Goal: Task Accomplishment & Management: Complete application form

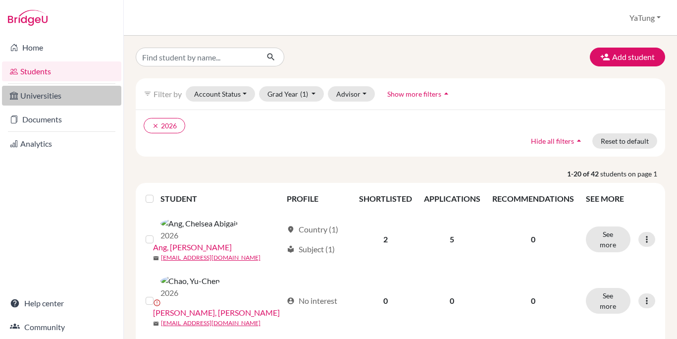
click at [30, 98] on link "Universities" at bounding box center [61, 96] width 119 height 20
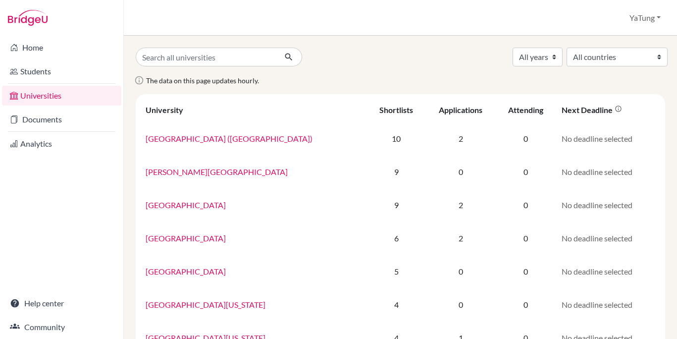
click at [38, 106] on li "Universities" at bounding box center [61, 96] width 123 height 24
click at [50, 129] on li "Documents" at bounding box center [61, 119] width 123 height 24
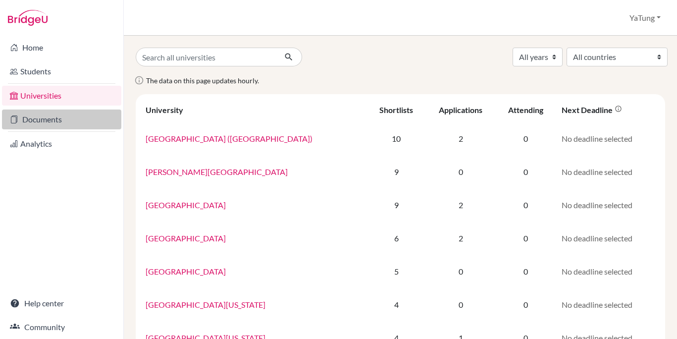
click at [48, 123] on link "Documents" at bounding box center [61, 119] width 119 height 20
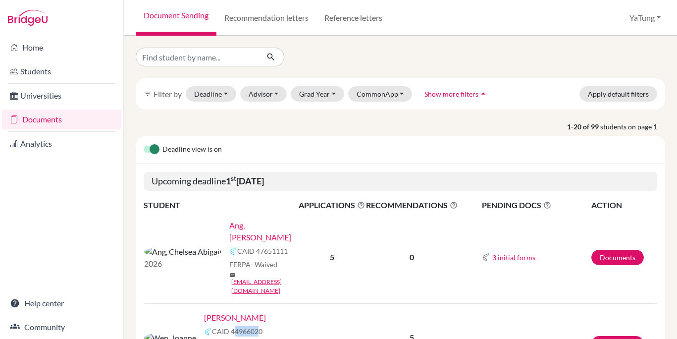
drag, startPoint x: 228, startPoint y: 306, endPoint x: 200, endPoint y: 305, distance: 27.7
click at [212, 326] on span "CAID 44966020" at bounding box center [237, 331] width 51 height 10
click at [371, 96] on button "CommonApp" at bounding box center [380, 93] width 64 height 15
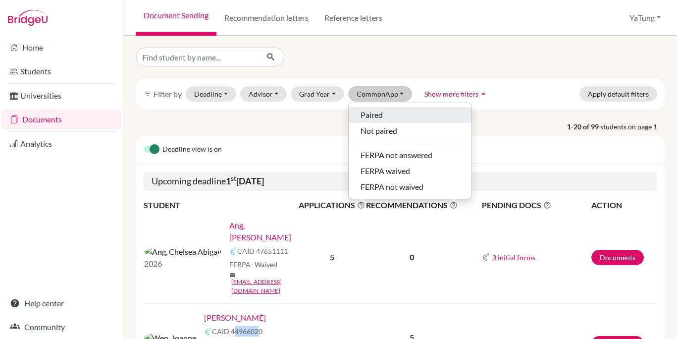
click at [379, 114] on span "Paired" at bounding box center [371, 115] width 22 height 12
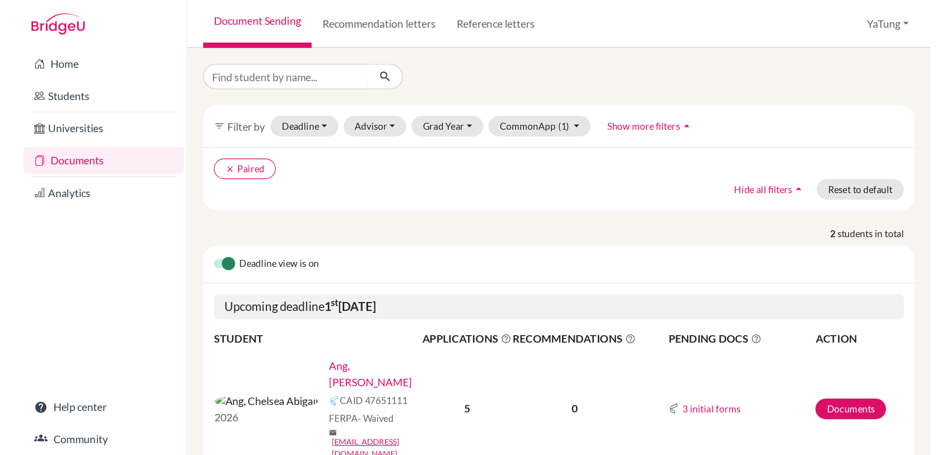
scroll to position [90, 0]
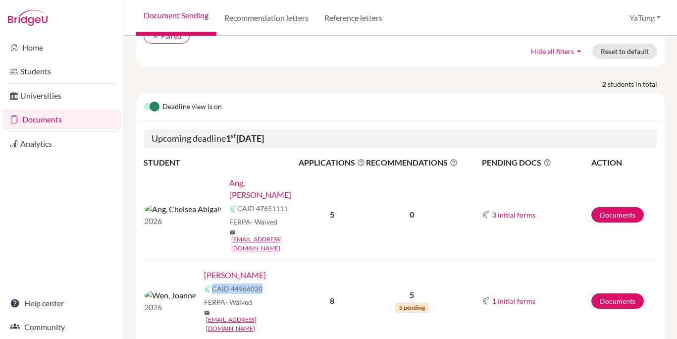
drag, startPoint x: 232, startPoint y: 262, endPoint x: 180, endPoint y: 266, distance: 52.1
click at [204, 283] on div "CAID 44966020" at bounding box center [254, 289] width 101 height 12
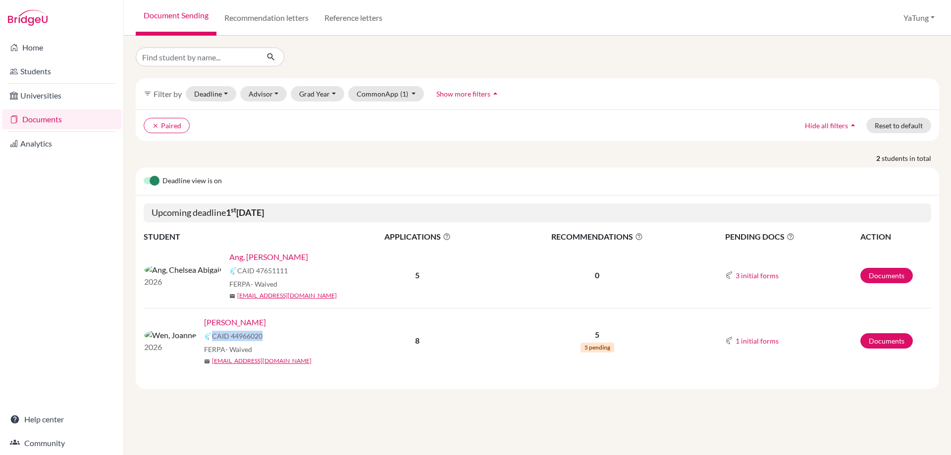
scroll to position [0, 0]
click at [44, 72] on link "Students" at bounding box center [61, 71] width 119 height 20
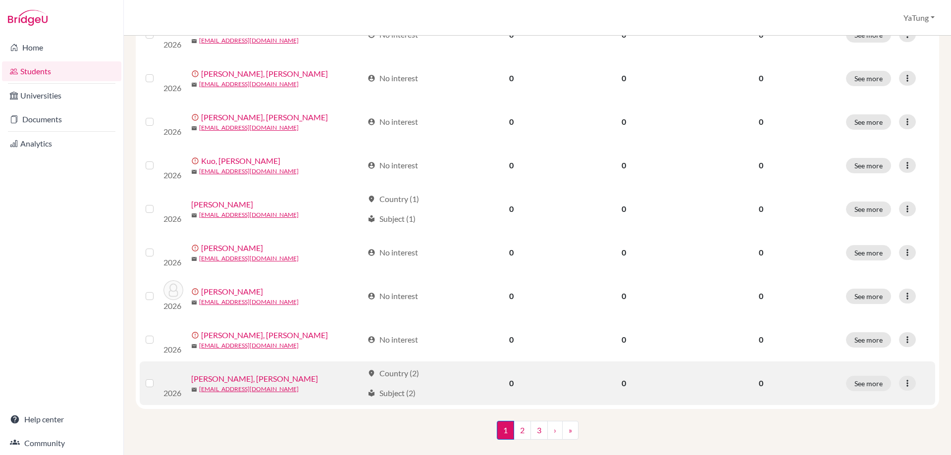
scroll to position [678, 0]
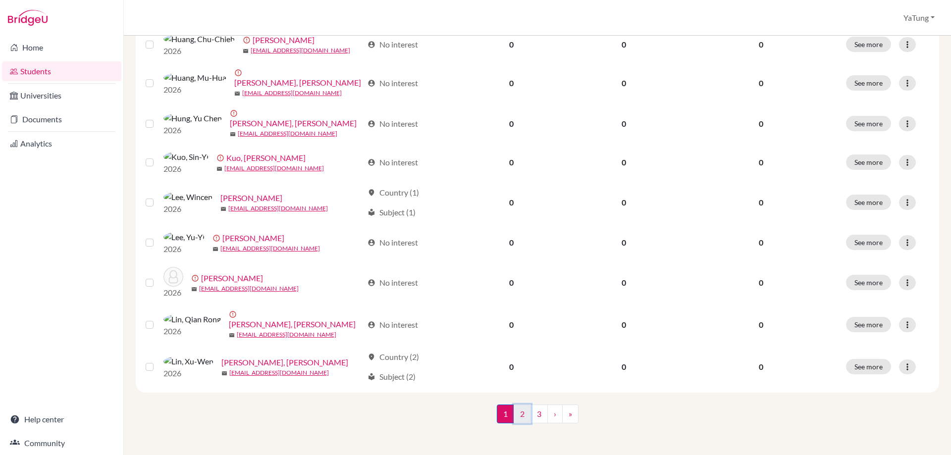
click at [525, 412] on link "2" at bounding box center [521, 414] width 17 height 19
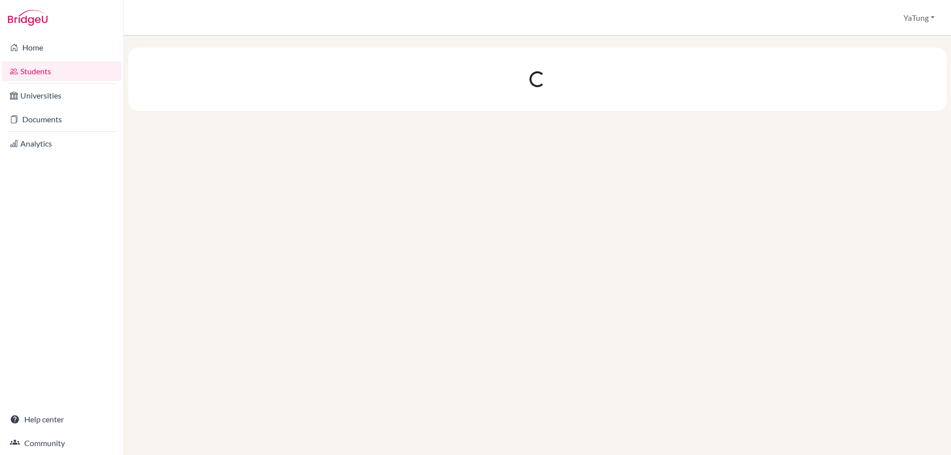
scroll to position [0, 0]
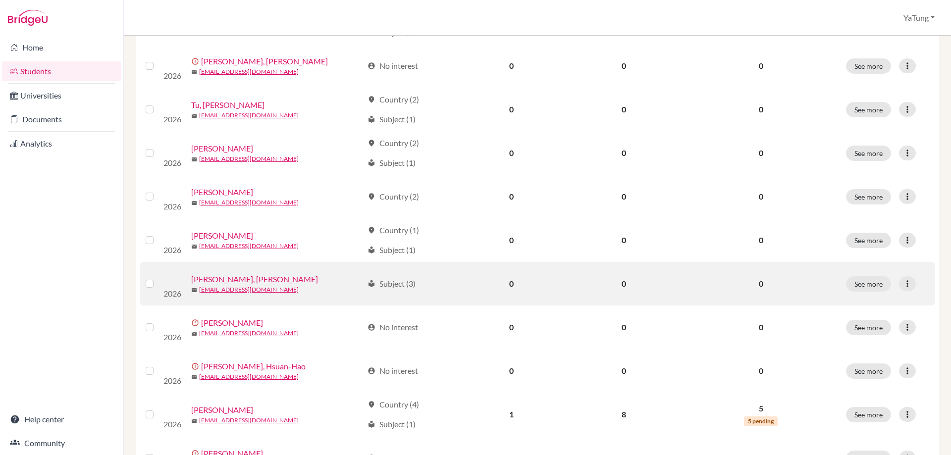
scroll to position [644, 0]
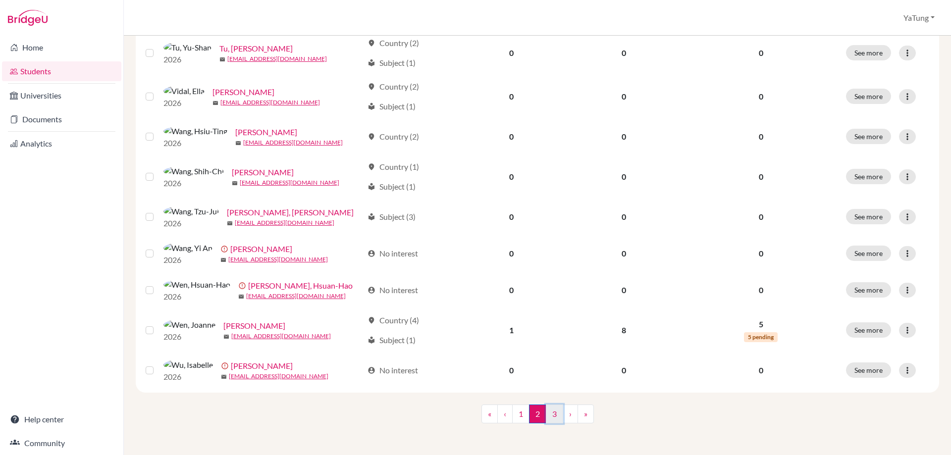
click at [556, 423] on link "3" at bounding box center [554, 414] width 17 height 19
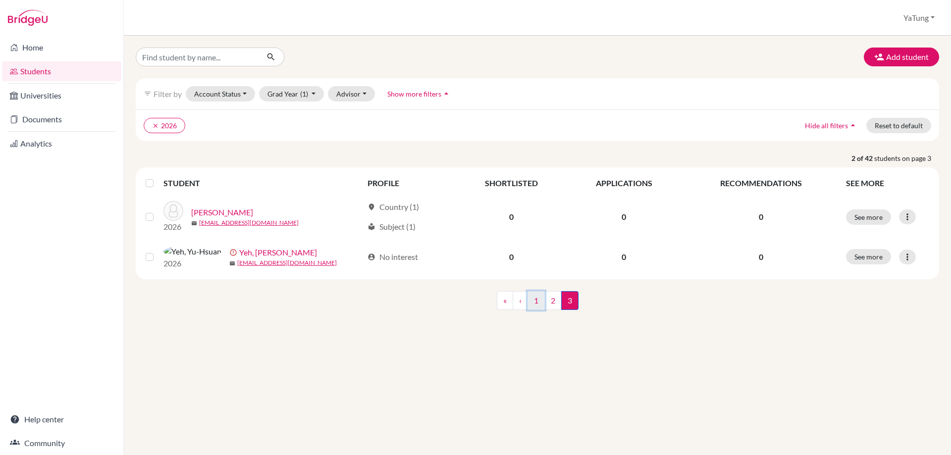
click at [531, 310] on link "1" at bounding box center [535, 300] width 17 height 19
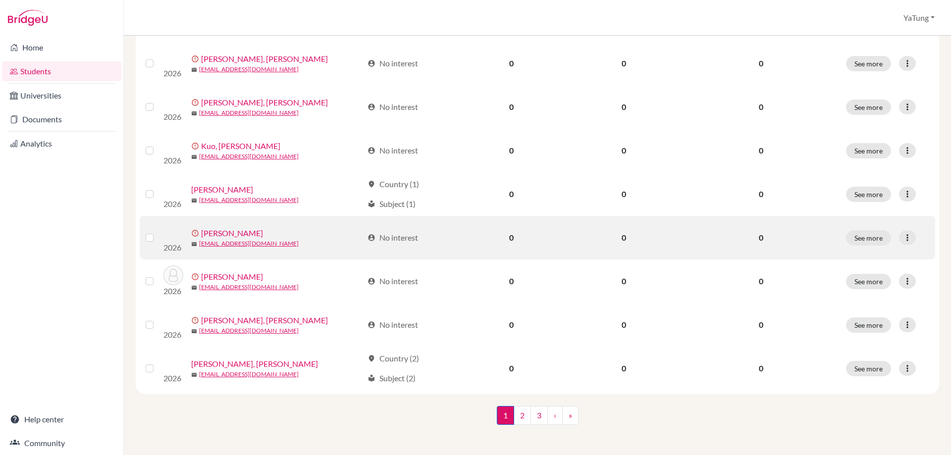
scroll to position [678, 0]
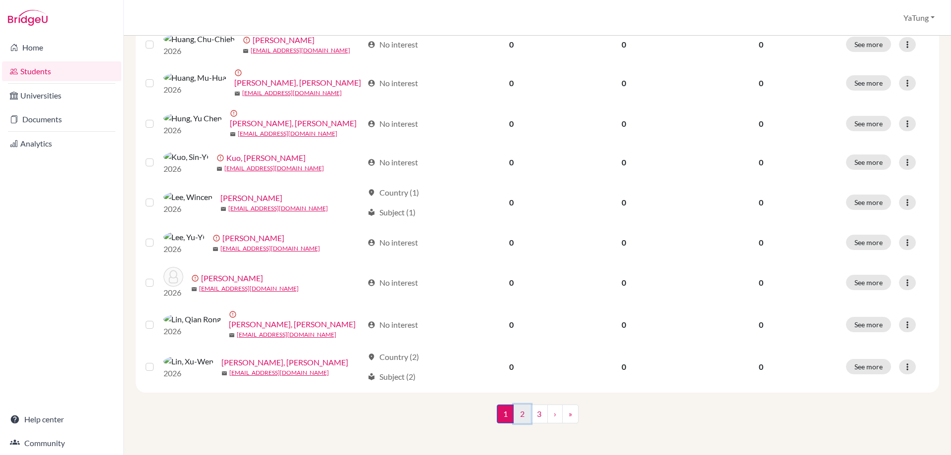
click at [521, 416] on link "2" at bounding box center [521, 414] width 17 height 19
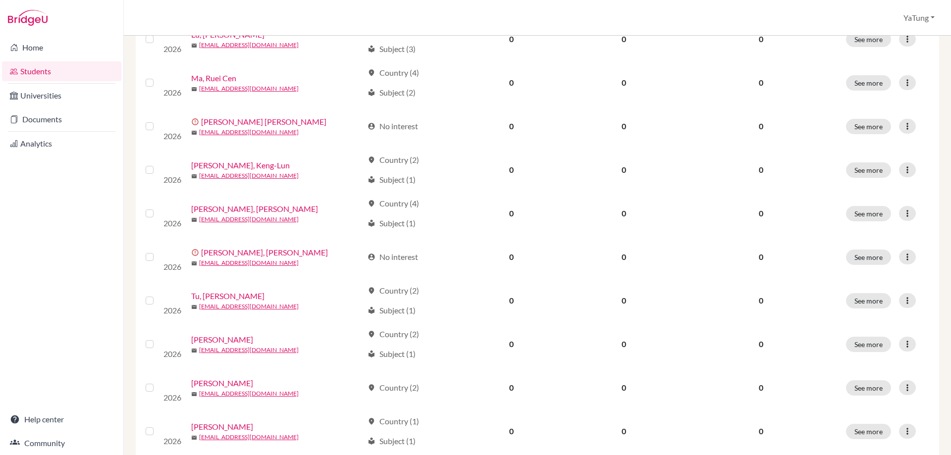
scroll to position [396, 0]
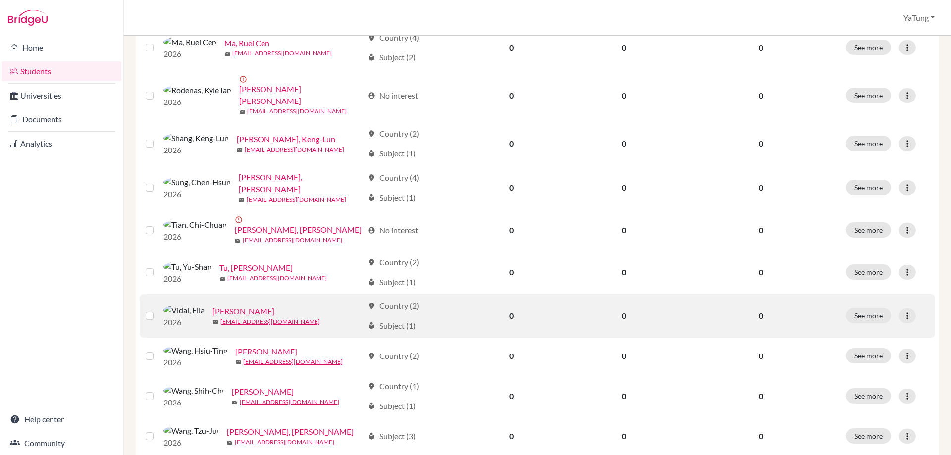
click at [174, 316] on img at bounding box center [183, 311] width 41 height 12
click at [157, 310] on label at bounding box center [157, 310] width 0 height 0
click at [0, 0] on input "checkbox" at bounding box center [0, 0] width 0 height 0
click at [904, 321] on icon at bounding box center [907, 316] width 10 height 10
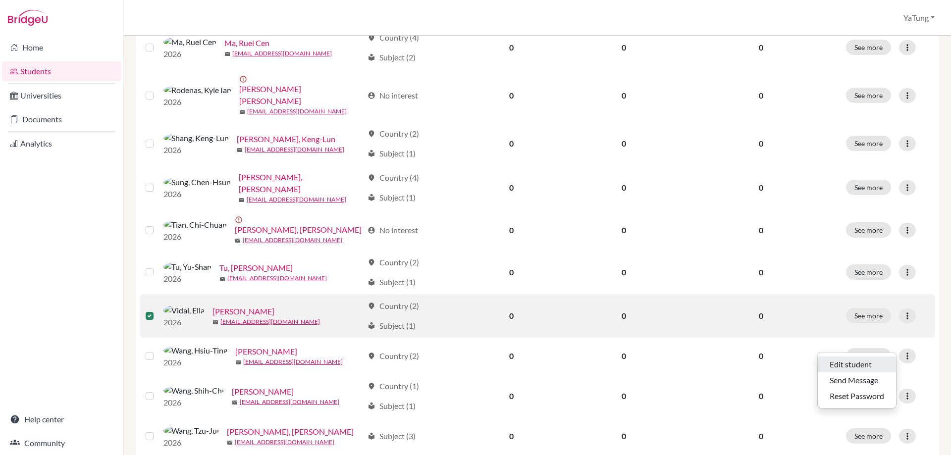
click at [869, 363] on button "Edit student" at bounding box center [856, 365] width 78 height 16
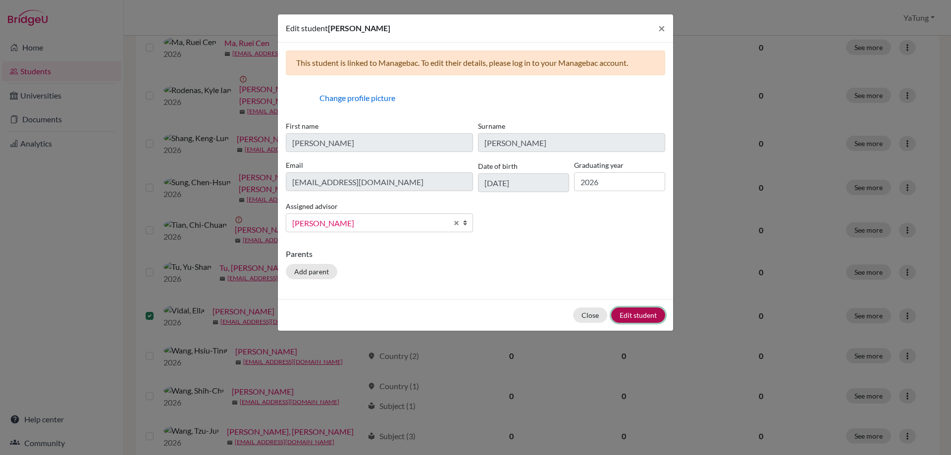
click at [643, 313] on button "Edit student" at bounding box center [638, 314] width 54 height 15
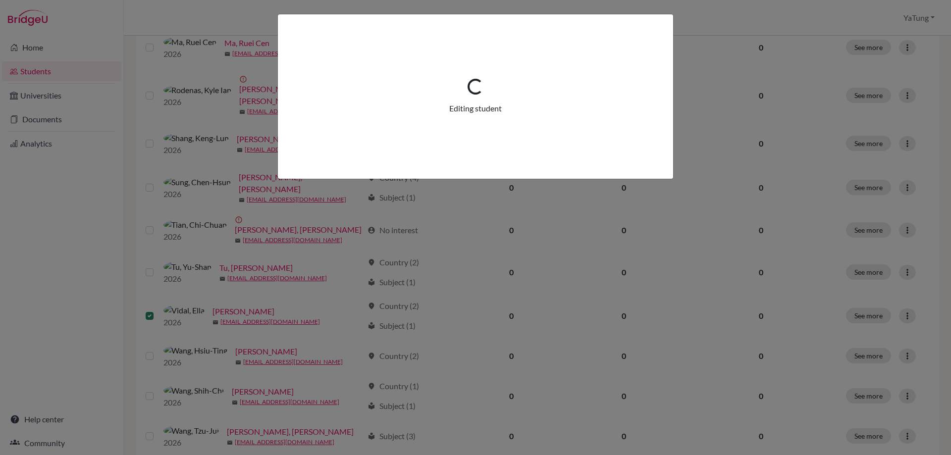
scroll to position [0, 0]
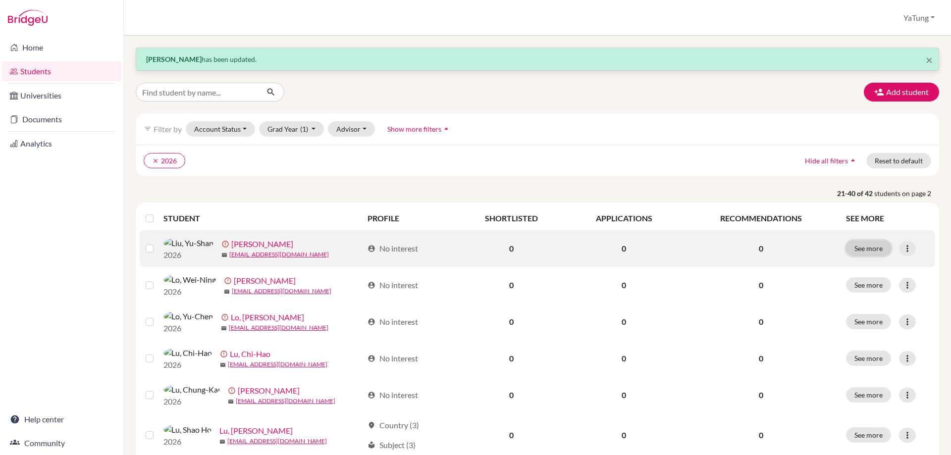
click at [866, 252] on button "See more" at bounding box center [868, 248] width 45 height 15
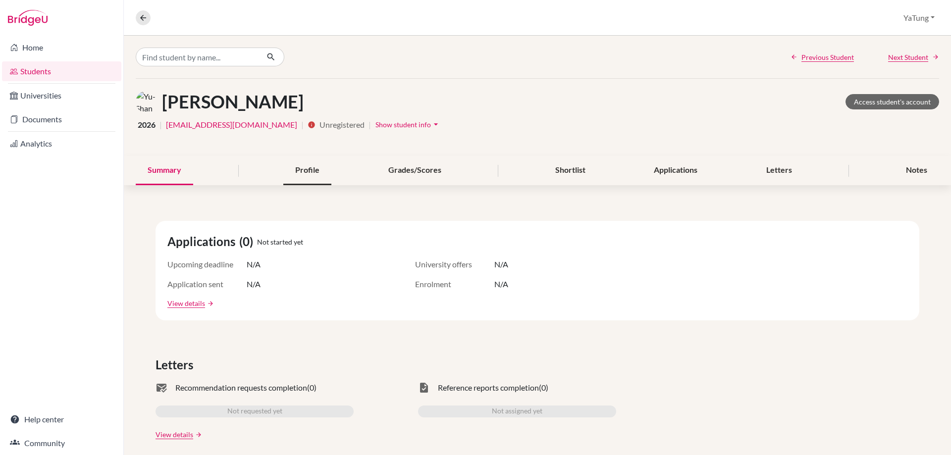
click at [306, 174] on div "Profile" at bounding box center [307, 170] width 48 height 29
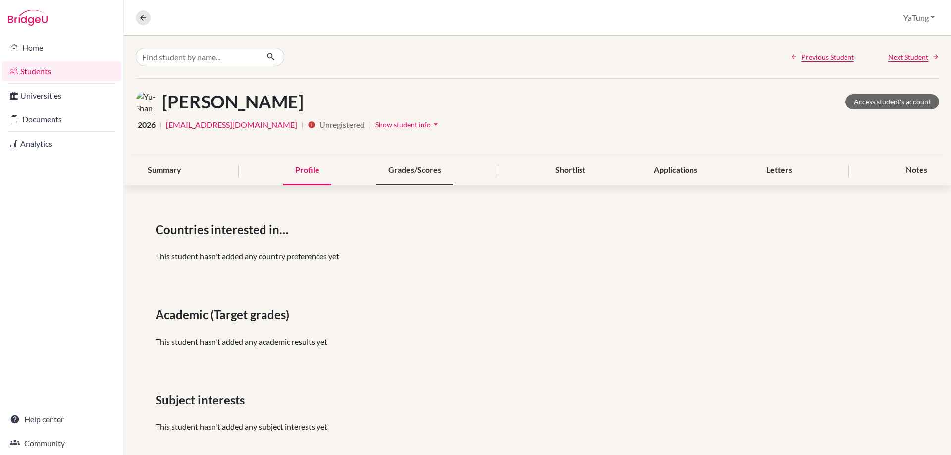
click at [405, 174] on div "Grades/Scores" at bounding box center [414, 170] width 77 height 29
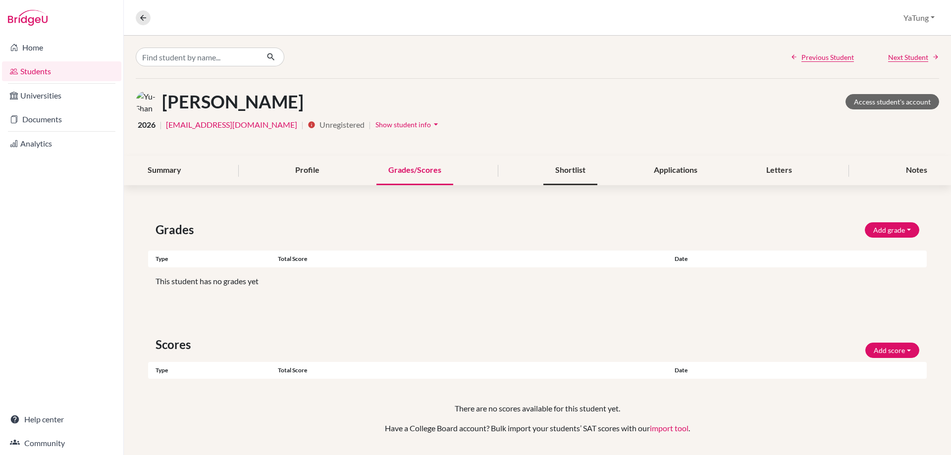
click at [552, 173] on div "Shortlist" at bounding box center [570, 170] width 54 height 29
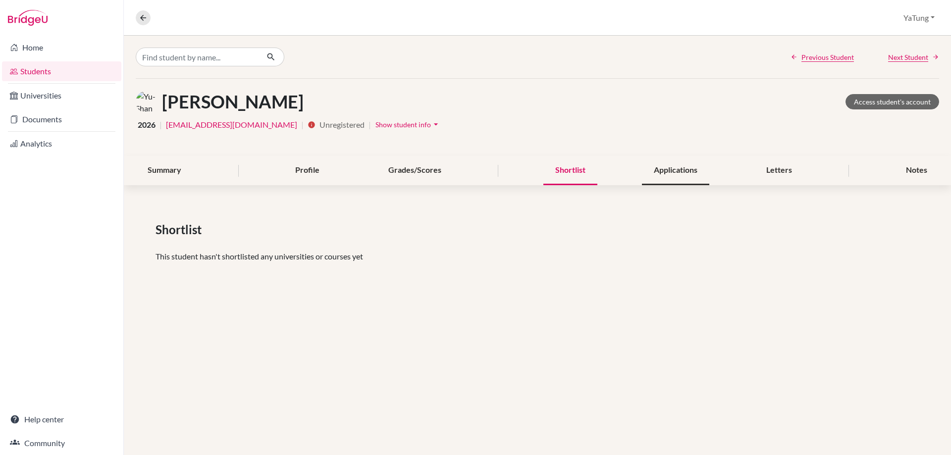
click at [685, 175] on div "Applications" at bounding box center [675, 170] width 67 height 29
click at [819, 174] on div "Summary Profile Grades/Scores Shortlist Applications Letters Notes" at bounding box center [537, 170] width 803 height 29
click at [901, 167] on div "Notes" at bounding box center [916, 170] width 45 height 29
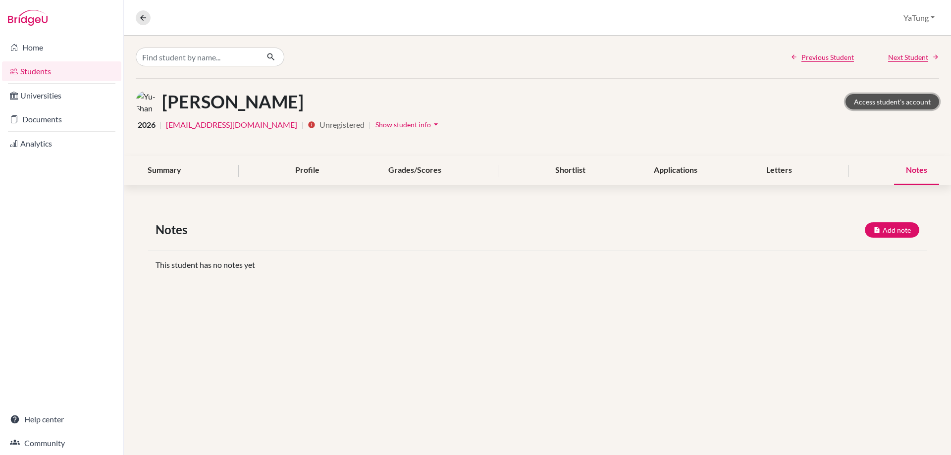
click at [910, 105] on link "Access student's account" at bounding box center [892, 101] width 94 height 15
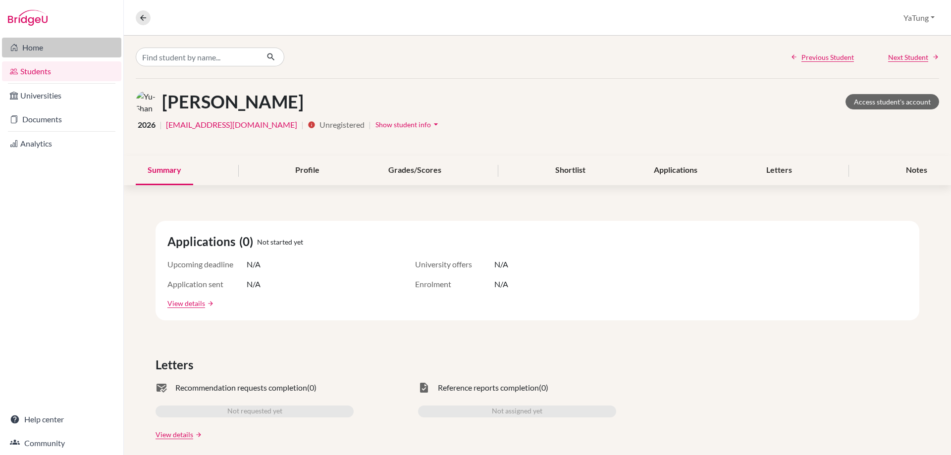
click at [39, 52] on link "Home" at bounding box center [61, 48] width 119 height 20
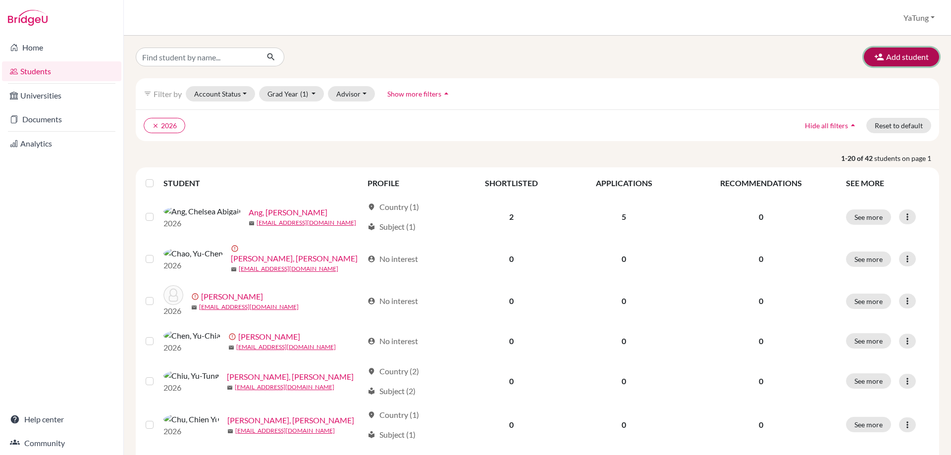
click at [896, 62] on button "Add student" at bounding box center [901, 57] width 75 height 19
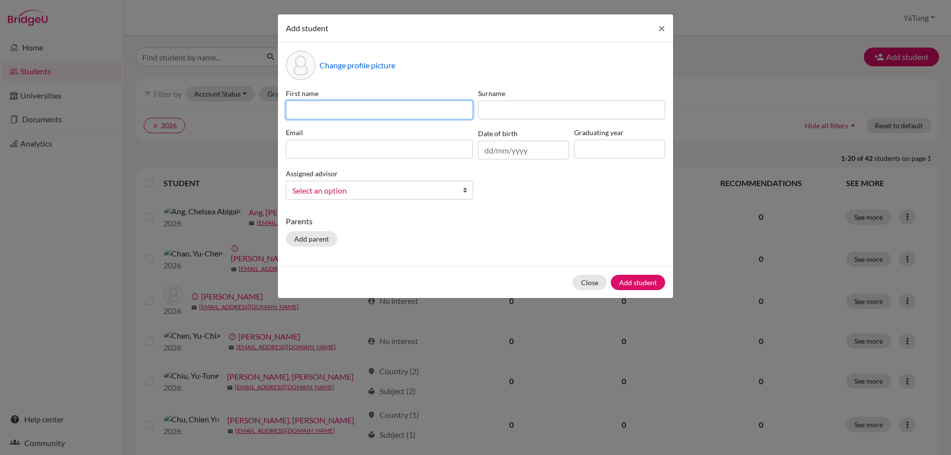
click at [345, 109] on input at bounding box center [379, 110] width 187 height 19
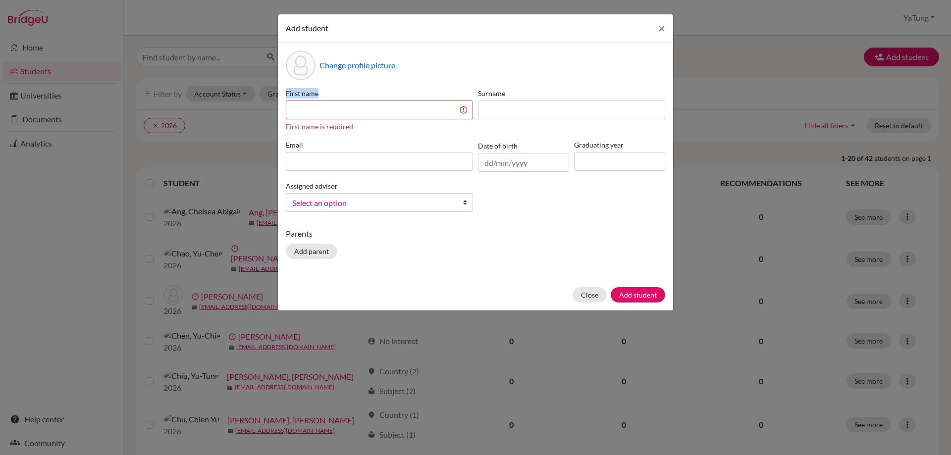
drag, startPoint x: 324, startPoint y: 88, endPoint x: 302, endPoint y: 81, distance: 23.3
click at [270, 95] on div "Add student × Change profile picture First name First name is required Surname …" at bounding box center [475, 227] width 951 height 455
copy label "First name"
click at [369, 104] on input at bounding box center [379, 110] width 187 height 19
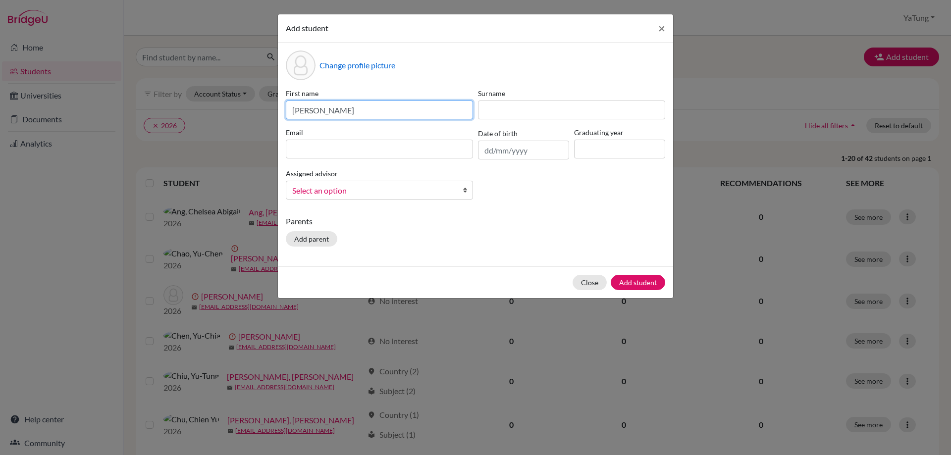
type input "Ella"
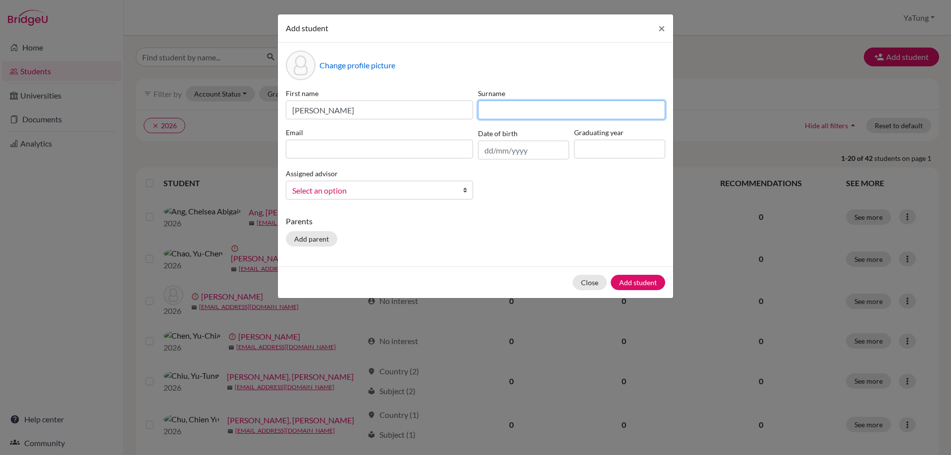
click at [562, 114] on input at bounding box center [571, 110] width 187 height 19
type input "VIDAL"
click at [357, 149] on input at bounding box center [379, 149] width 187 height 19
click at [90, 338] on div "Add student × Change profile picture First name Ella Surname VIDAL Email Date o…" at bounding box center [475, 227] width 951 height 455
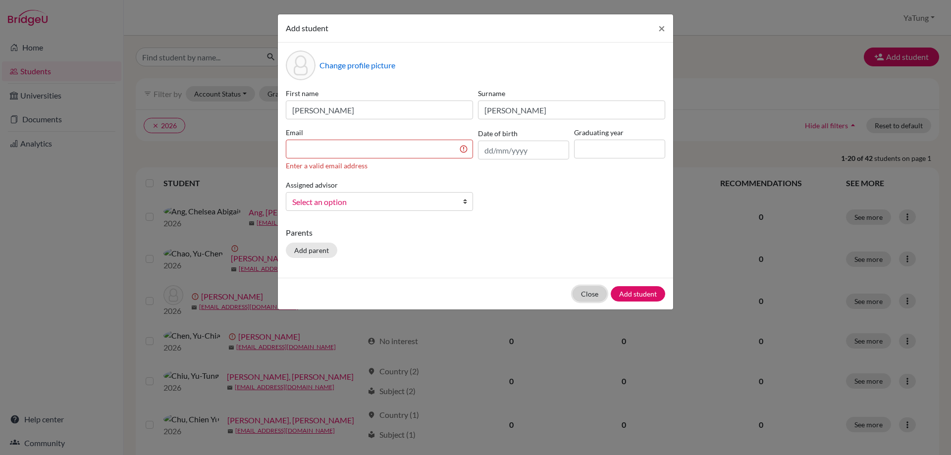
click at [586, 299] on button "Close" at bounding box center [589, 293] width 34 height 15
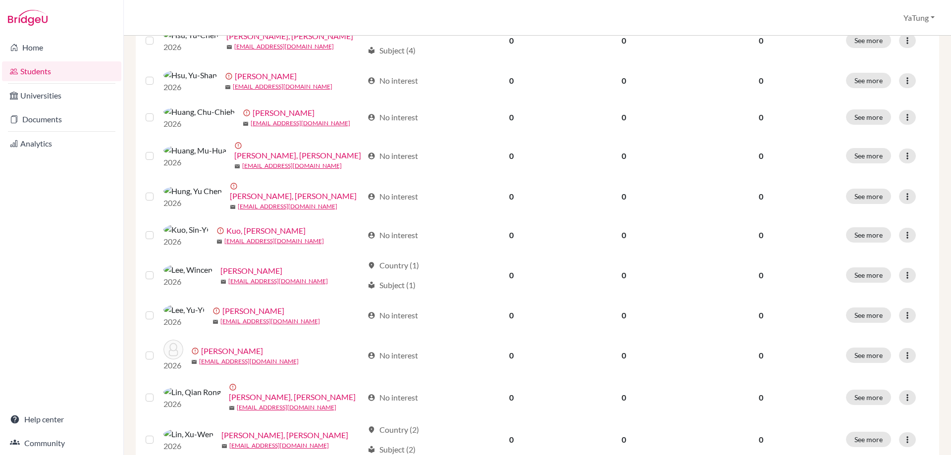
scroll to position [678, 0]
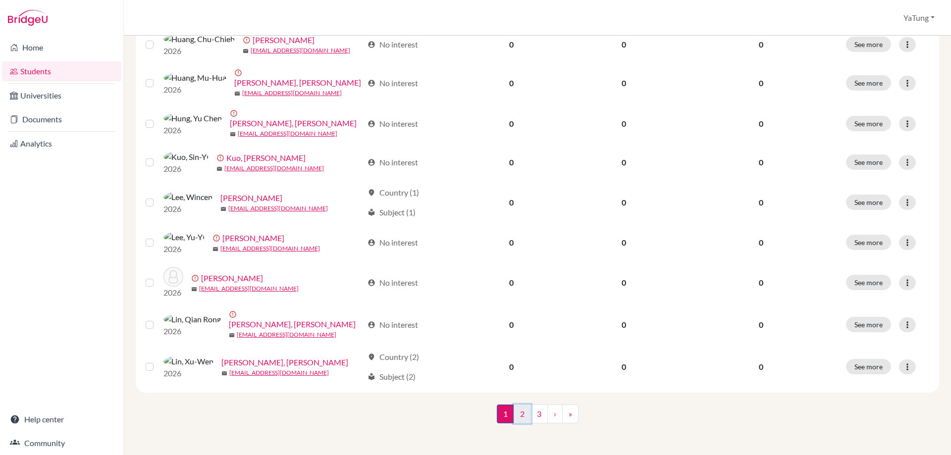
click at [520, 415] on link "2" at bounding box center [521, 414] width 17 height 19
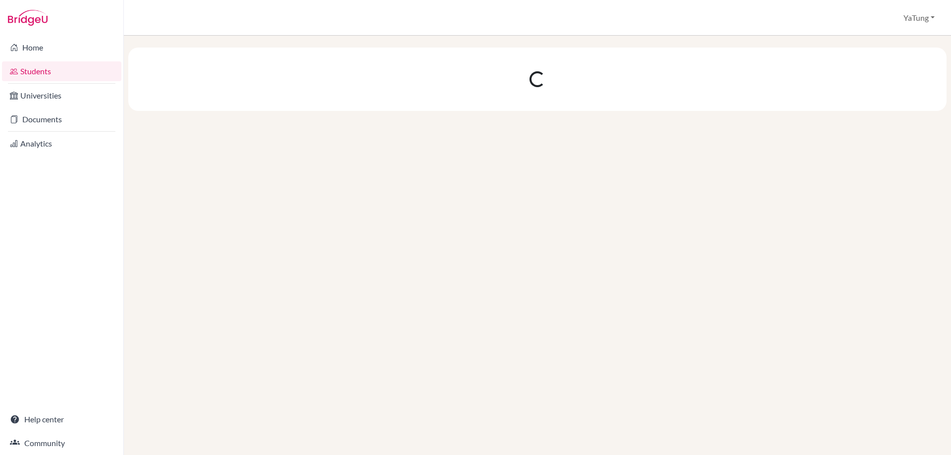
scroll to position [0, 0]
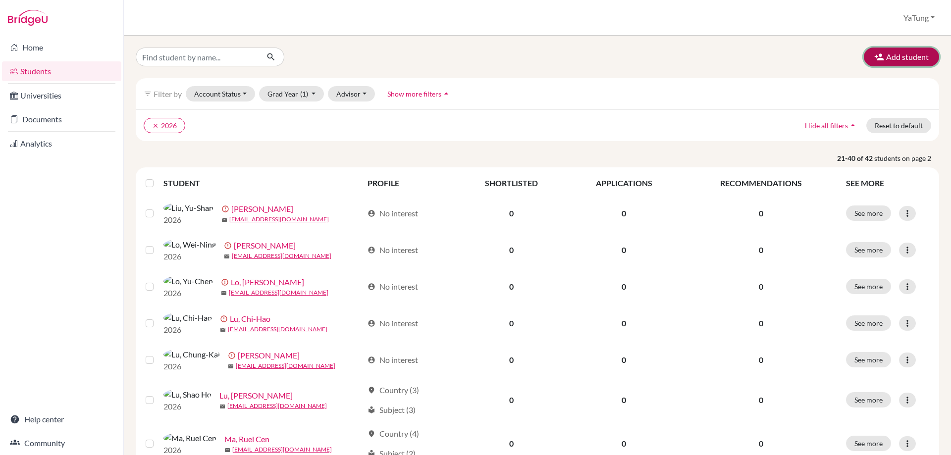
click at [886, 59] on button "Add student" at bounding box center [901, 57] width 75 height 19
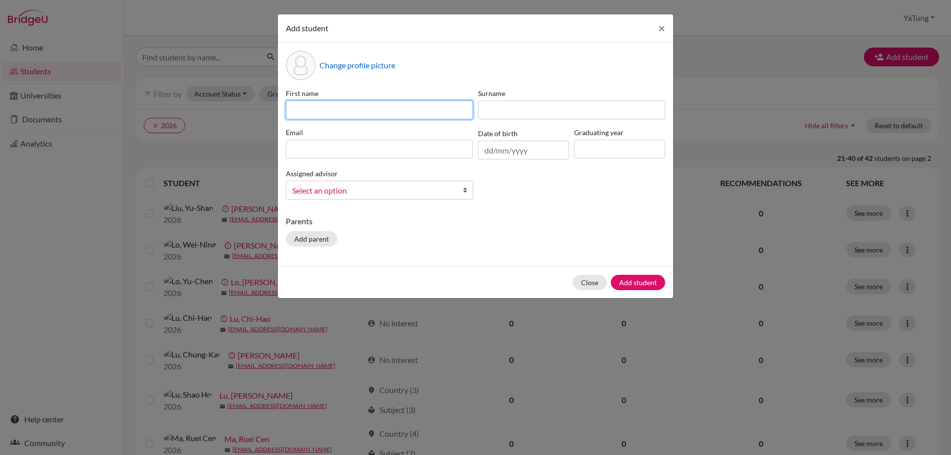
click at [366, 106] on input at bounding box center [379, 110] width 187 height 19
type input "Ella"
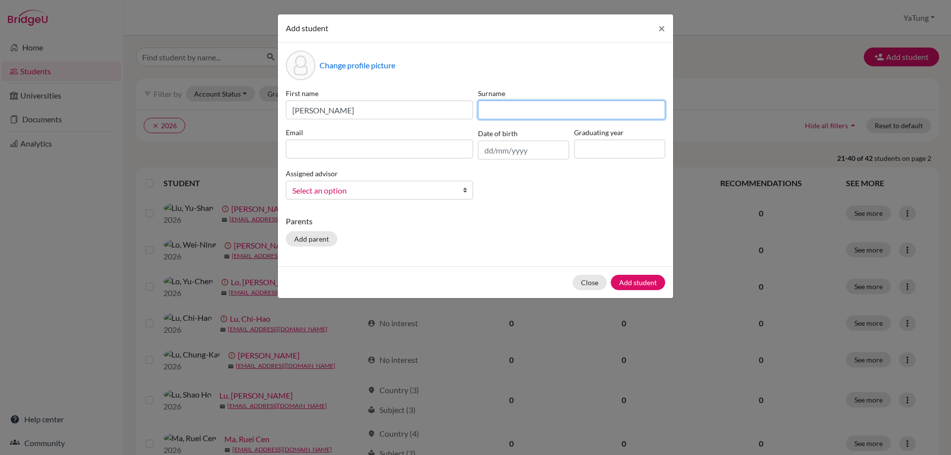
click at [509, 105] on input at bounding box center [571, 110] width 187 height 19
type input "VIDAL"
click at [398, 153] on input at bounding box center [379, 149] width 187 height 19
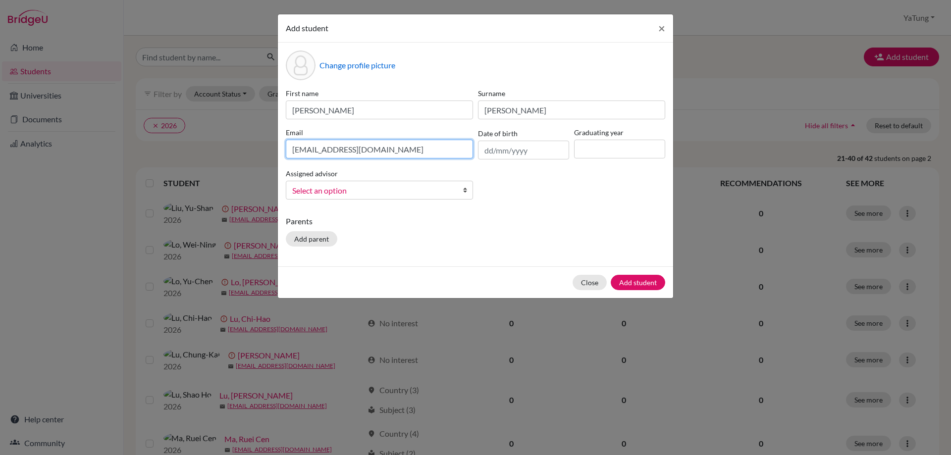
type input "poussinecrivain@gmail.com"
click at [625, 151] on input at bounding box center [619, 149] width 91 height 19
type input "2026"
click at [441, 187] on span "Select an option" at bounding box center [372, 190] width 161 height 13
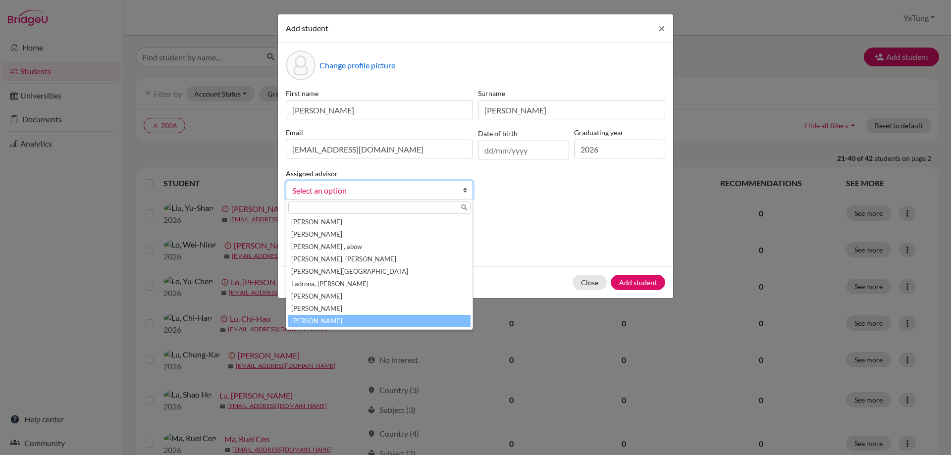
click at [334, 324] on li "Tsai, YaTung" at bounding box center [379, 321] width 182 height 12
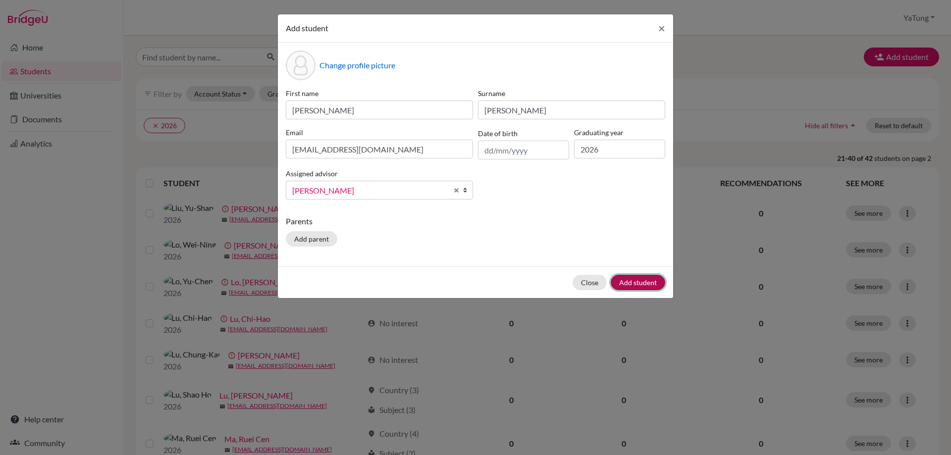
click at [637, 283] on button "Add student" at bounding box center [638, 282] width 54 height 15
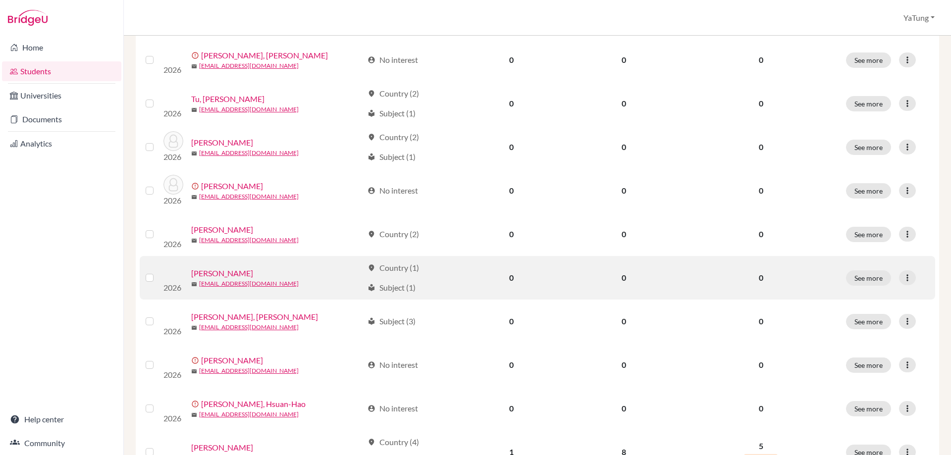
scroll to position [713, 0]
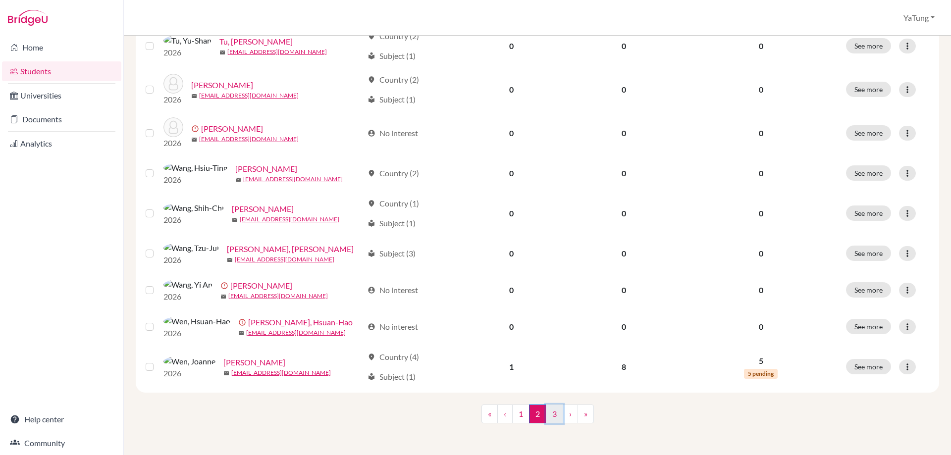
click at [550, 415] on link "3" at bounding box center [554, 414] width 17 height 19
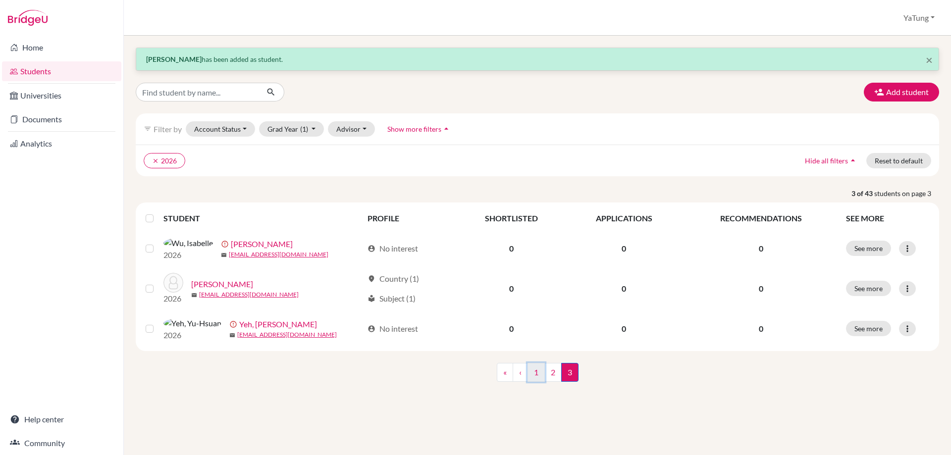
click at [530, 382] on link "1" at bounding box center [535, 372] width 17 height 19
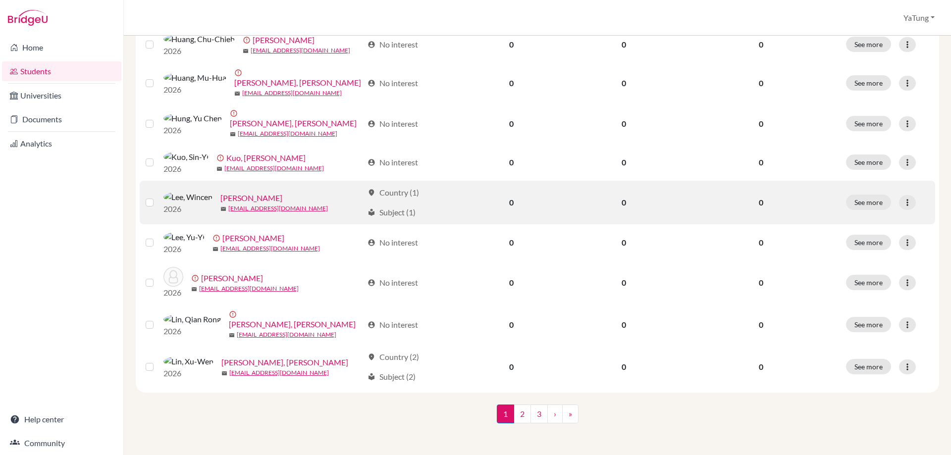
scroll to position [713, 0]
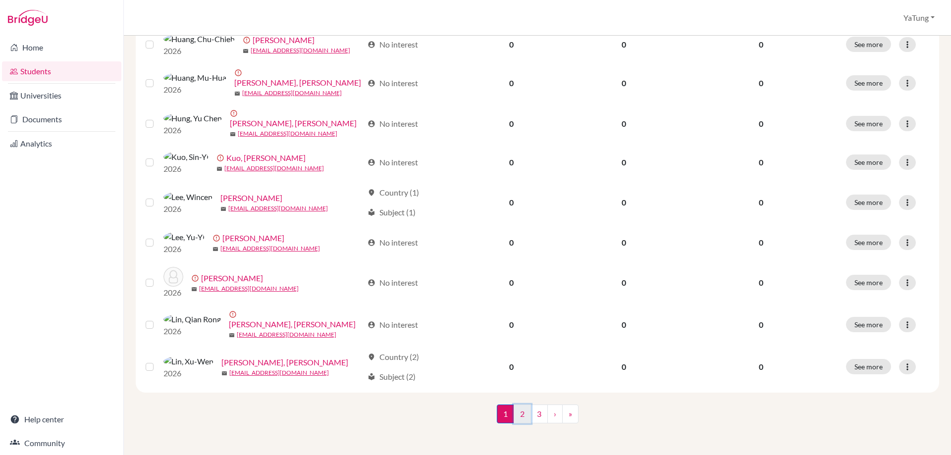
click at [518, 413] on link "2" at bounding box center [521, 414] width 17 height 19
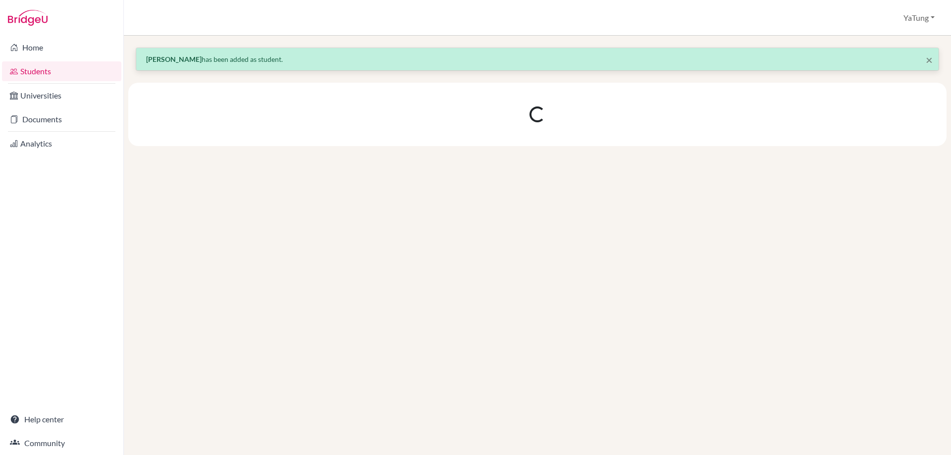
scroll to position [0, 0]
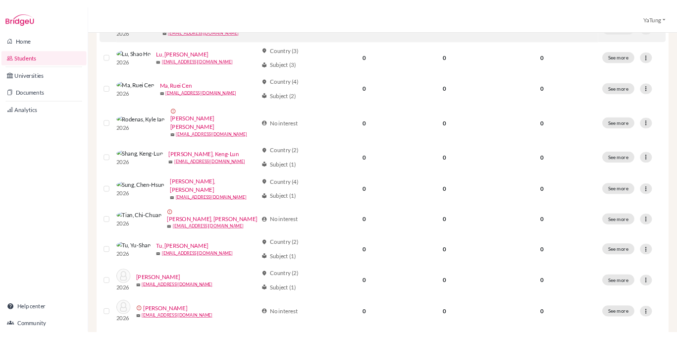
scroll to position [594, 0]
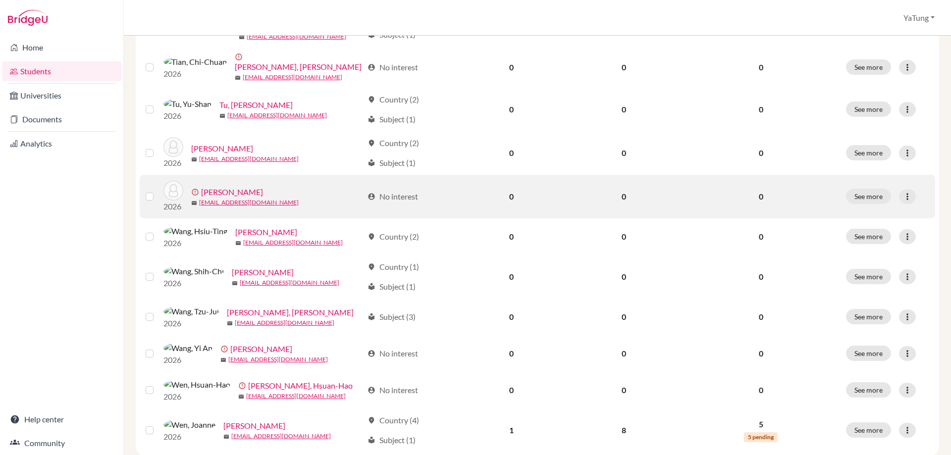
click at [407, 203] on div "account_circle No interest" at bounding box center [392, 197] width 51 height 12
click at [902, 202] on icon at bounding box center [907, 197] width 10 height 10
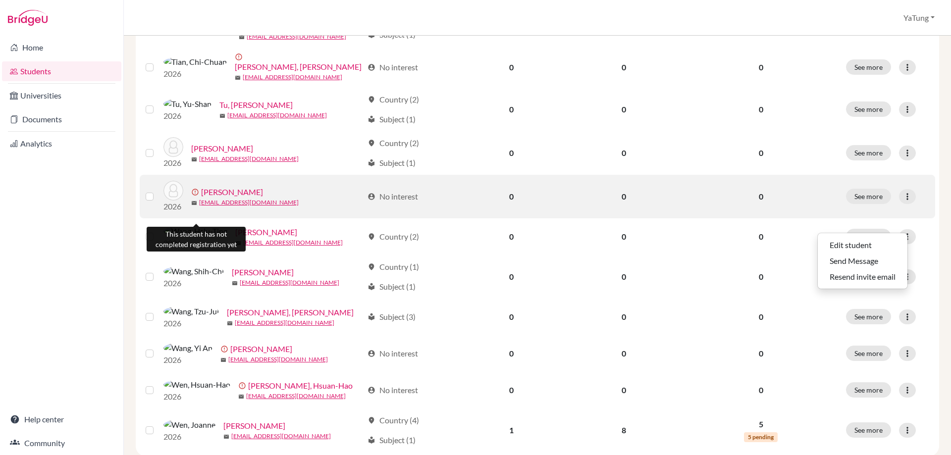
click at [194, 196] on span "error_outline" at bounding box center [196, 192] width 10 height 8
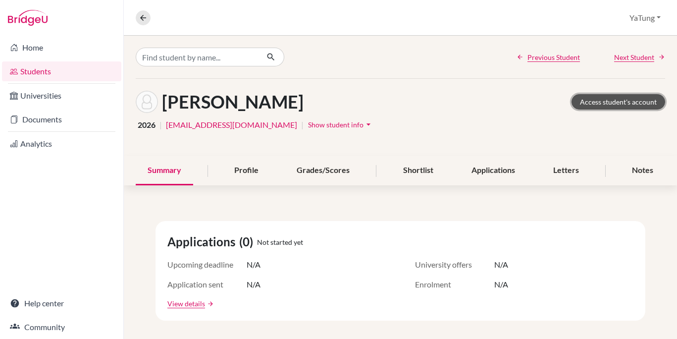
click at [624, 106] on link "Access student's account" at bounding box center [618, 101] width 94 height 15
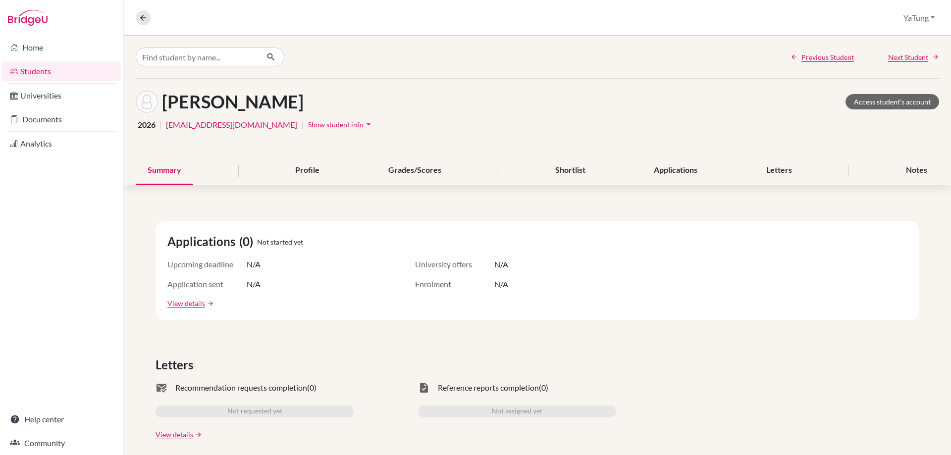
click at [32, 12] on img at bounding box center [28, 18] width 40 height 16
click at [33, 23] on img at bounding box center [28, 18] width 40 height 16
click at [135, 18] on div "Overview Student details YaTung Profile School Settings Log out" at bounding box center [537, 18] width 827 height 36
click at [145, 16] on icon at bounding box center [143, 17] width 9 height 9
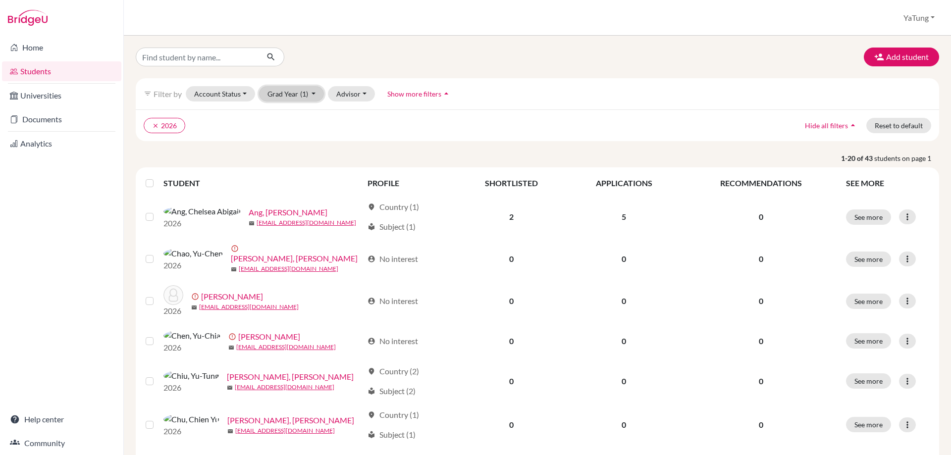
click at [310, 93] on button "Grad Year (1)" at bounding box center [291, 93] width 65 height 15
click at [371, 129] on ul "clear 2026" at bounding box center [439, 125] width 591 height 15
click at [195, 59] on input "Find student by name..." at bounding box center [197, 57] width 123 height 19
click at [233, 127] on ul "clear 2026" at bounding box center [439, 125] width 591 height 15
click at [163, 59] on input "Find student by name..." at bounding box center [197, 57] width 123 height 19
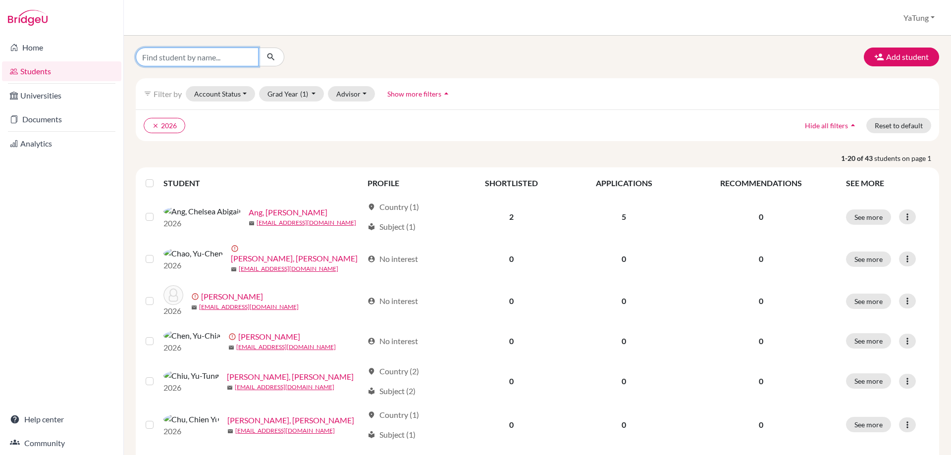
click at [194, 52] on input "Find student by name..." at bounding box center [197, 57] width 123 height 19
click at [199, 55] on input "Find student by name..." at bounding box center [197, 57] width 123 height 19
click at [47, 66] on link "Students" at bounding box center [61, 71] width 119 height 20
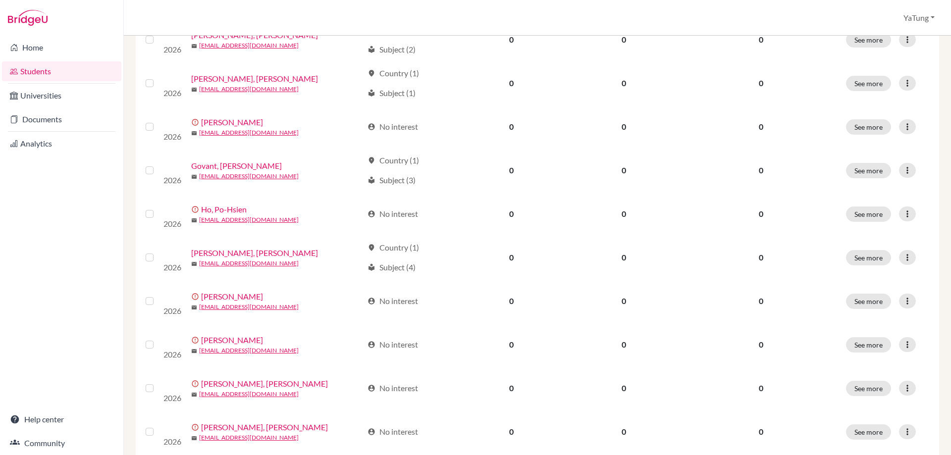
scroll to position [198, 0]
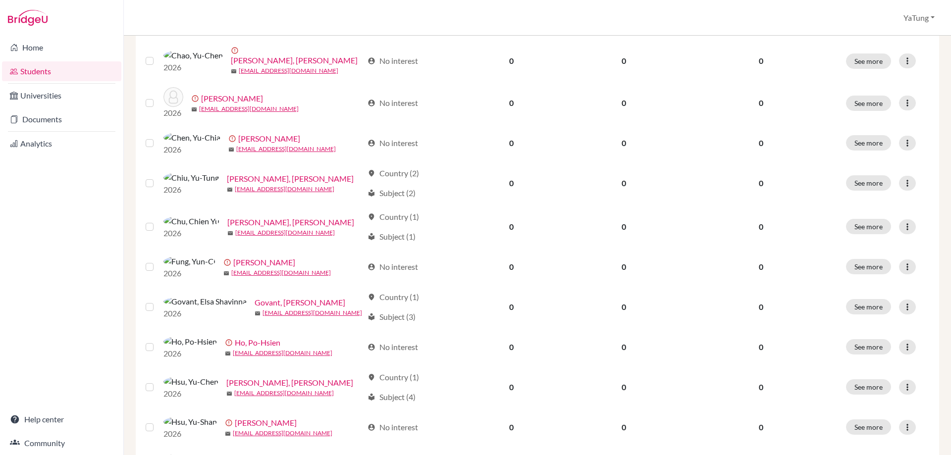
click at [20, 11] on img at bounding box center [28, 18] width 40 height 16
click at [35, 18] on img at bounding box center [28, 18] width 40 height 16
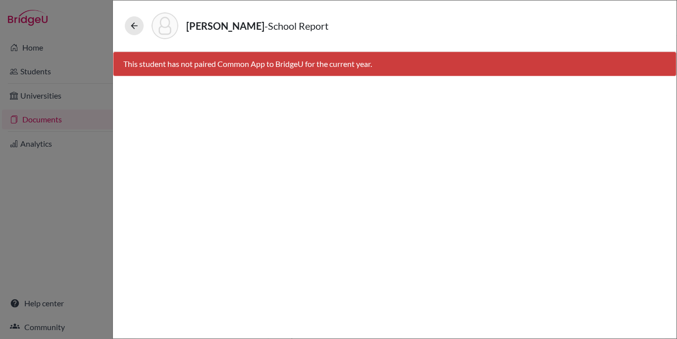
click at [446, 29] on div "CHEN, YUN-AN - School Report" at bounding box center [395, 25] width 540 height 27
click at [136, 21] on icon at bounding box center [134, 26] width 10 height 10
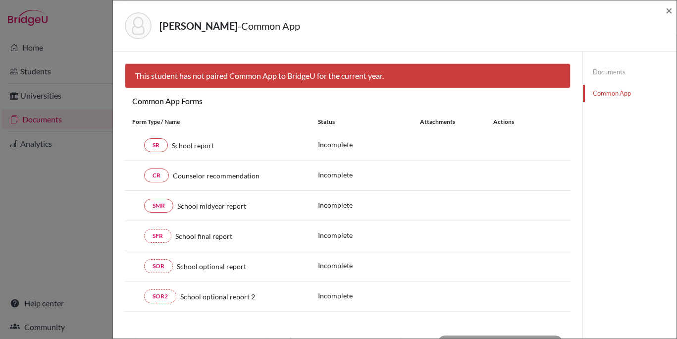
click at [616, 96] on link "Common App" at bounding box center [630, 93] width 94 height 17
click at [599, 65] on link "Documents" at bounding box center [630, 71] width 94 height 17
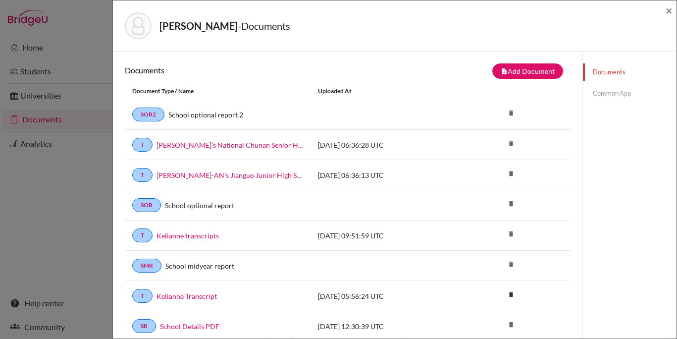
click at [62, 127] on div "CHEN, YUN-AN - Documents × Documents note_add Add Document Document type Change…" at bounding box center [338, 169] width 677 height 339
click at [667, 11] on span "×" at bounding box center [668, 10] width 7 height 14
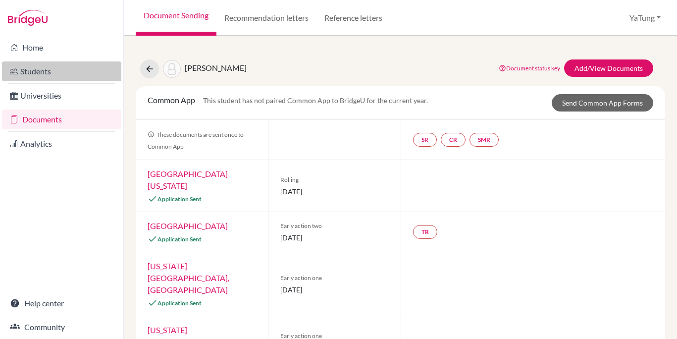
click at [46, 65] on link "Students" at bounding box center [61, 71] width 119 height 20
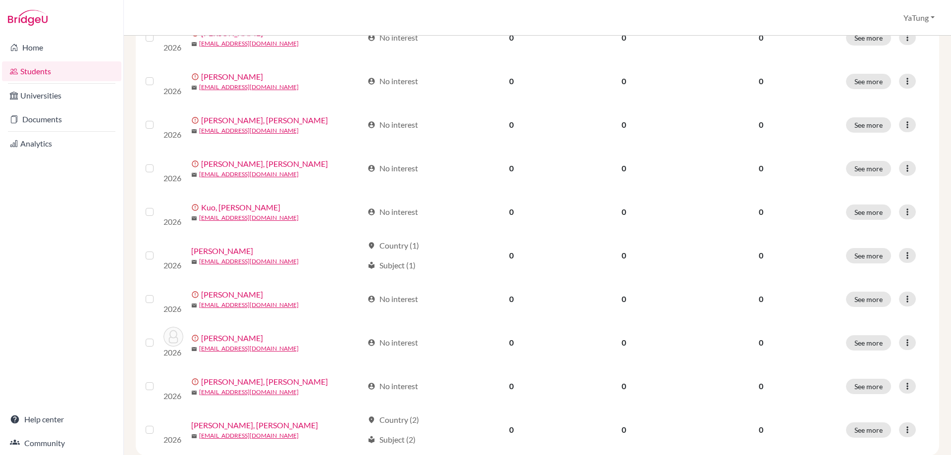
scroll to position [644, 0]
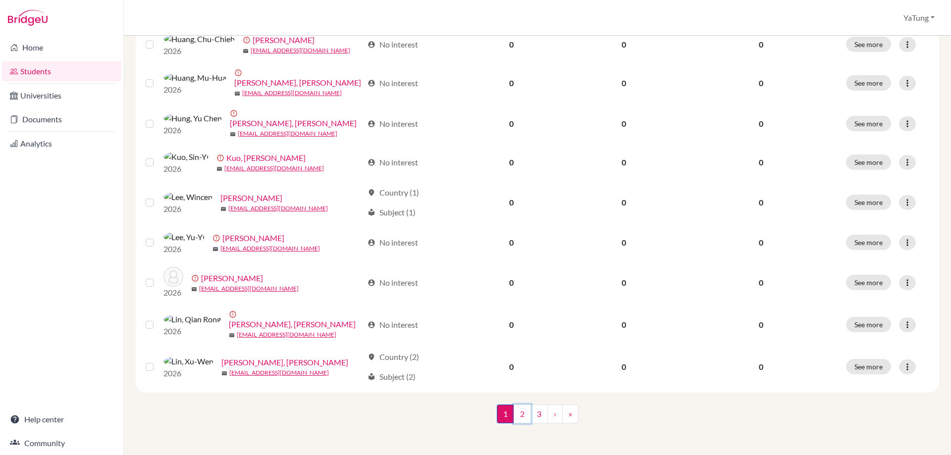
click at [519, 338] on link "2" at bounding box center [521, 414] width 17 height 19
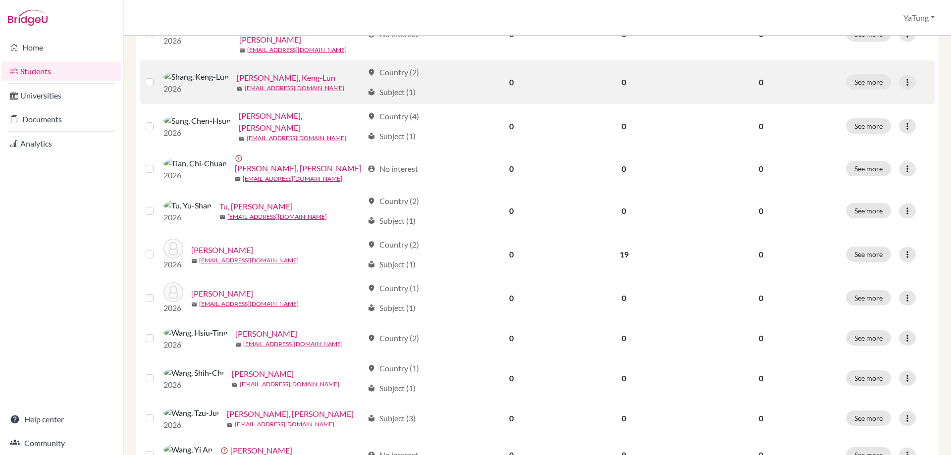
scroll to position [495, 0]
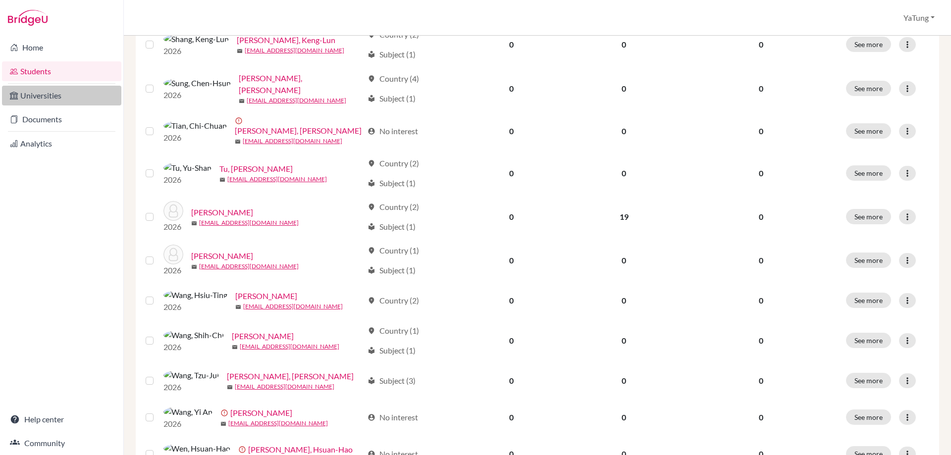
click at [50, 101] on link "Universities" at bounding box center [61, 96] width 119 height 20
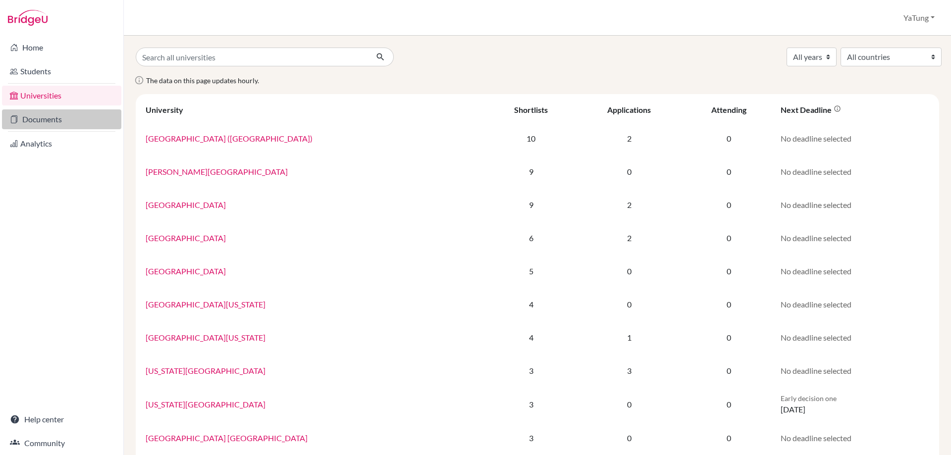
click at [41, 115] on link "Documents" at bounding box center [61, 119] width 119 height 20
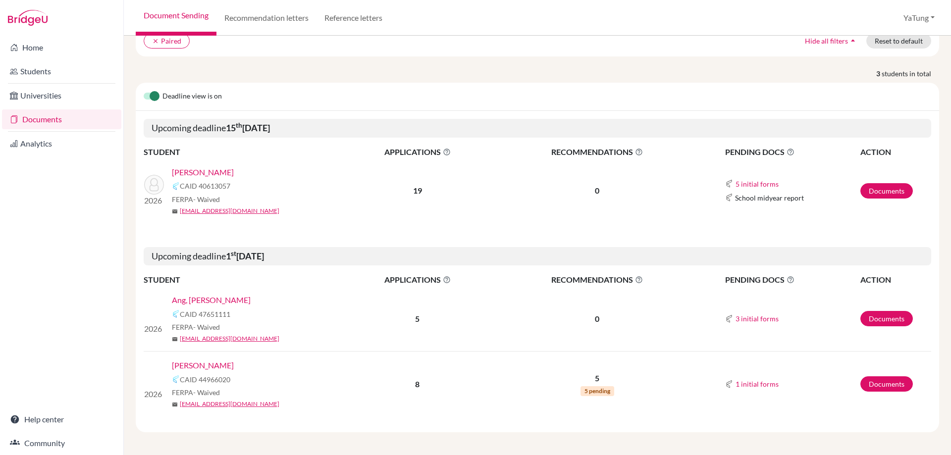
scroll to position [86, 0]
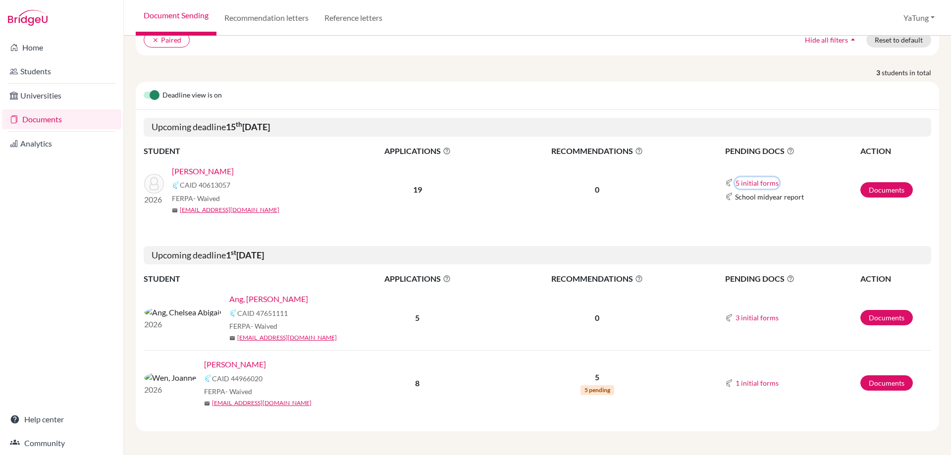
click at [743, 185] on button "5 initial forms" at bounding box center [757, 182] width 44 height 11
click at [757, 242] on div "Fee waiver" at bounding box center [779, 238] width 87 height 10
click at [871, 188] on link "Documents" at bounding box center [886, 189] width 52 height 15
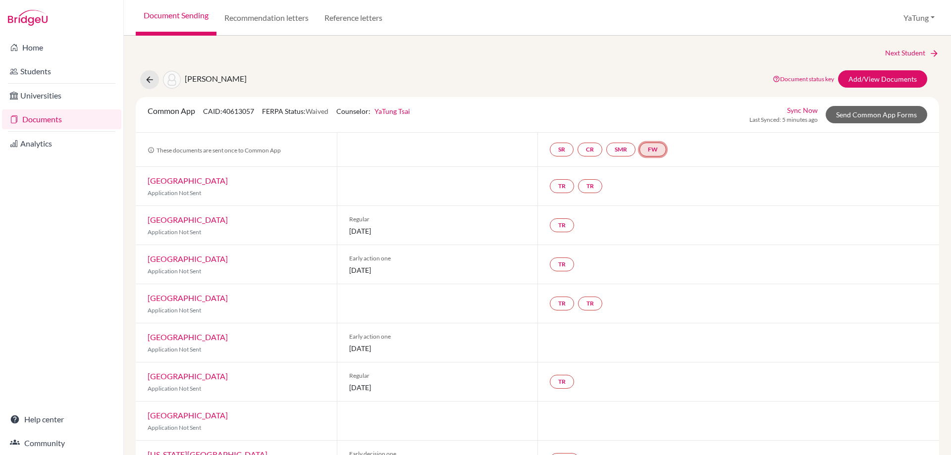
click at [651, 150] on link "FW" at bounding box center [652, 150] width 27 height 14
click at [655, 120] on link "Fee waiver" at bounding box center [655, 119] width 33 height 8
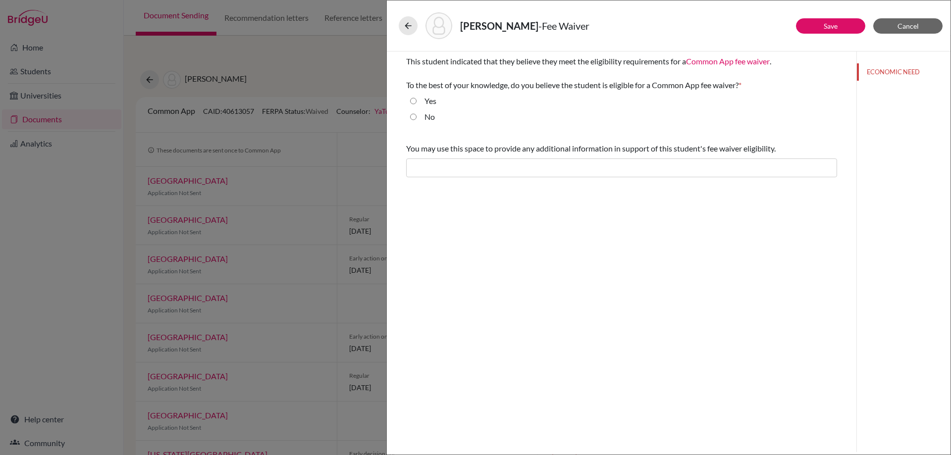
drag, startPoint x: 406, startPoint y: 62, endPoint x: 760, endPoint y: 88, distance: 355.5
click at [760, 88] on div "This student indicated that they believe they meet the eligibility requirements…" at bounding box center [621, 116] width 455 height 130
copy div "This student indicated that they believe they meet the eligibility requirements…"
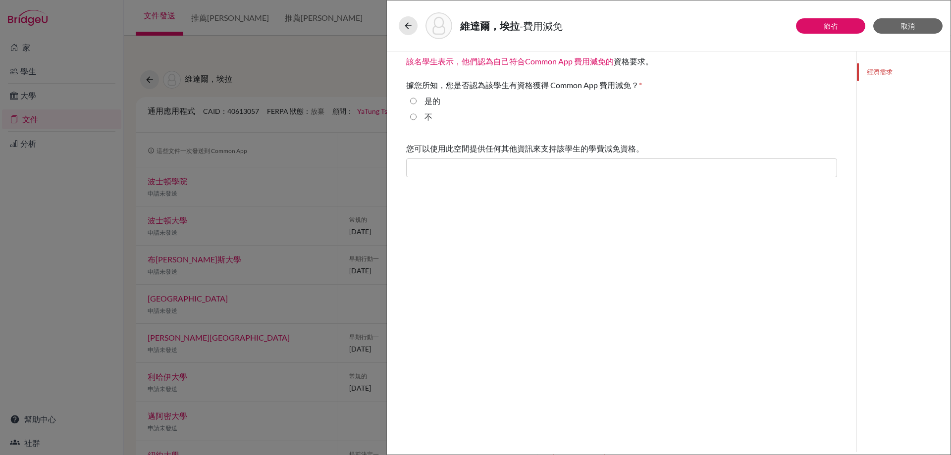
click at [431, 102] on font "是的" at bounding box center [432, 100] width 16 height 9
click at [416, 102] on input "是的" at bounding box center [413, 101] width 6 height 12
radio input "true"
click at [519, 169] on input "text" at bounding box center [621, 167] width 431 height 19
click at [665, 165] on input "text" at bounding box center [621, 167] width 431 height 19
